Goal: Book appointment/travel/reservation

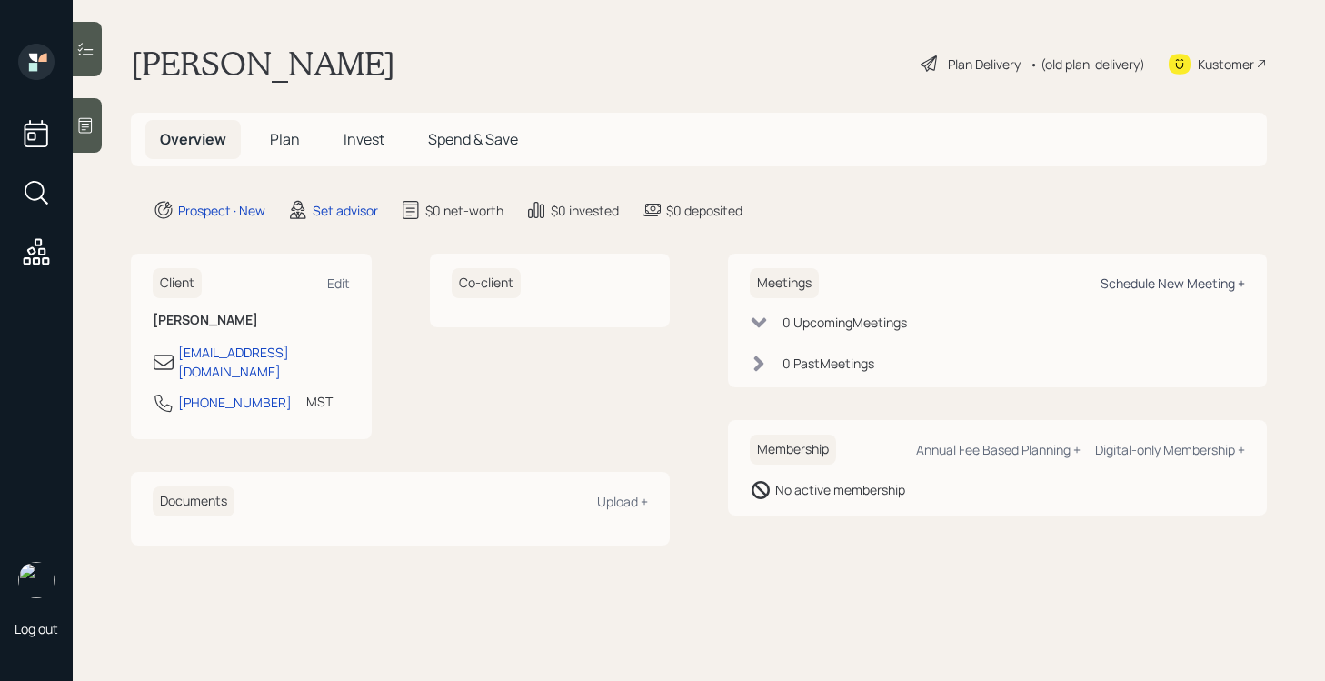
click at [1114, 274] on div "Schedule New Meeting +" at bounding box center [1172, 282] width 144 height 17
select select "round-[PERSON_NAME]"
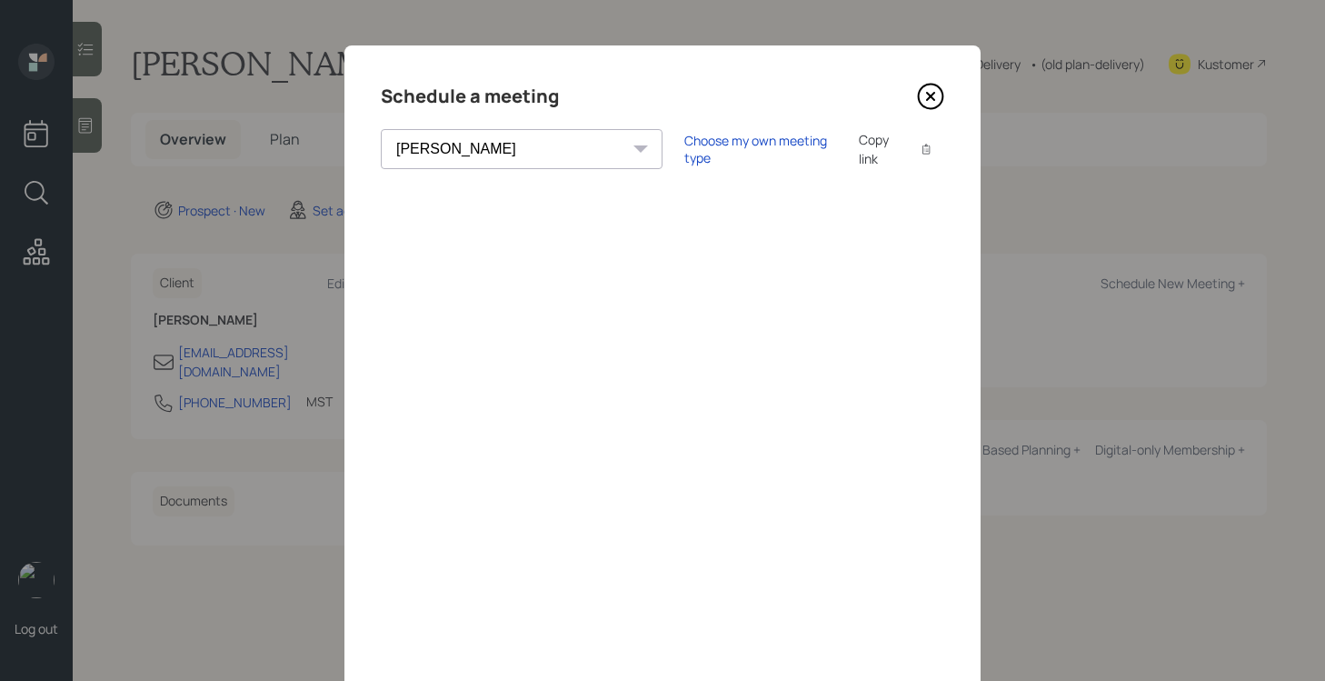
click at [929, 94] on icon at bounding box center [930, 96] width 7 height 7
